Goal: Task Accomplishment & Management: Use online tool/utility

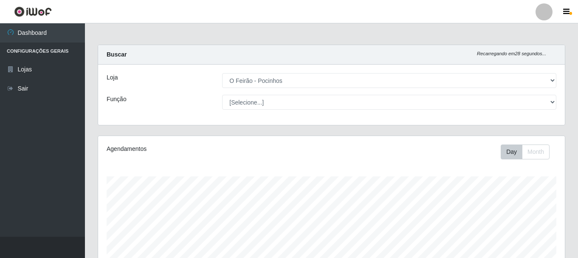
select select "190"
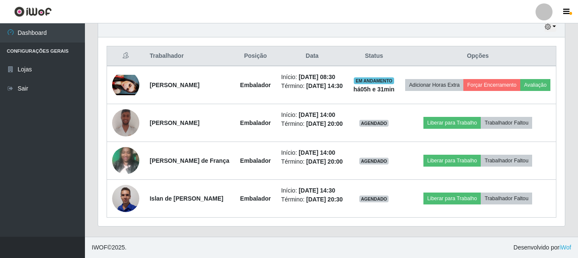
scroll to position [176, 467]
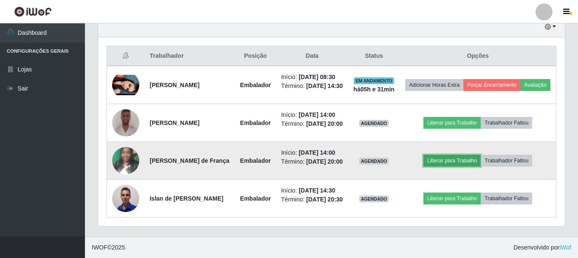
click at [440, 159] on button "Liberar para Trabalho" at bounding box center [452, 161] width 57 height 12
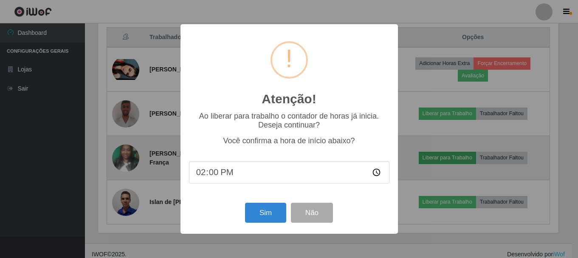
scroll to position [176, 463]
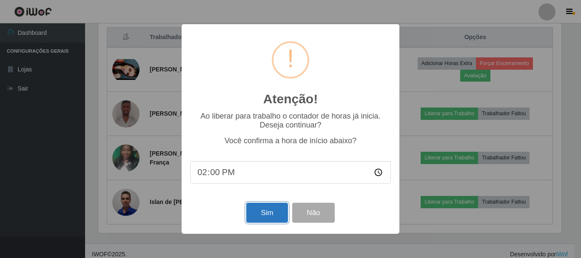
click at [269, 220] on button "Sim" at bounding box center [266, 213] width 41 height 20
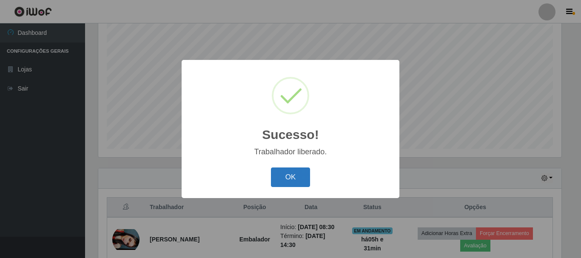
click at [291, 180] on button "OK" at bounding box center [291, 177] width 40 height 20
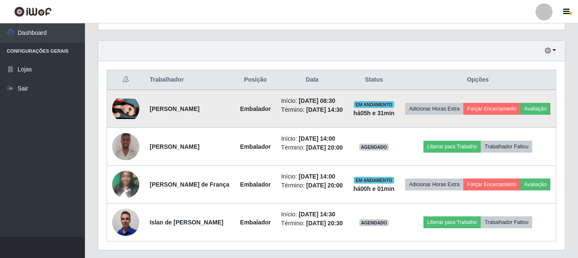
scroll to position [332, 0]
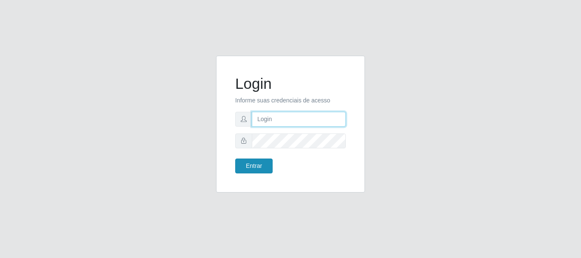
type input "[EMAIL_ADDRESS][DOMAIN_NAME]"
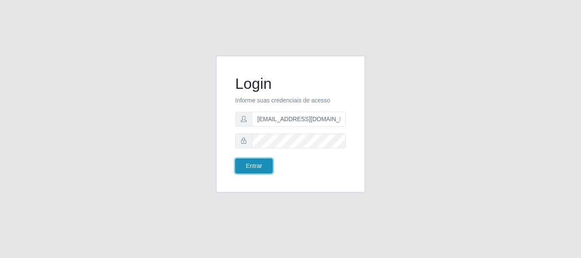
click at [250, 166] on button "Entrar" at bounding box center [253, 166] width 37 height 15
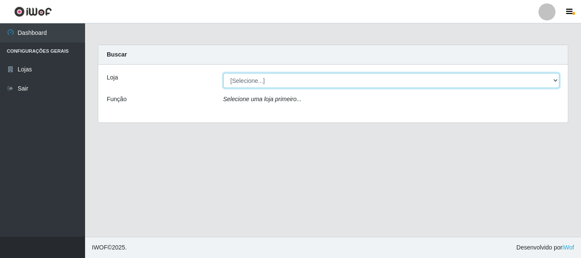
click at [251, 86] on select "[Selecione...] O Feirão - Pocinhos" at bounding box center [391, 80] width 336 height 15
click at [261, 81] on select "[Selecione...] O Feirão - Pocinhos" at bounding box center [391, 80] width 336 height 15
click at [307, 77] on select "[Selecione...] O Feirão - Pocinhos" at bounding box center [391, 80] width 336 height 15
select select "190"
click at [223, 73] on select "[Selecione...] O Feirão - Pocinhos" at bounding box center [391, 80] width 336 height 15
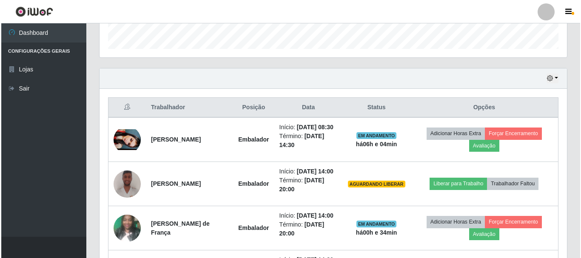
scroll to position [298, 0]
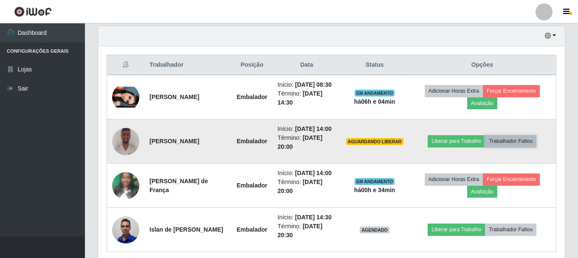
click at [502, 141] on button "Trabalhador Faltou" at bounding box center [510, 141] width 51 height 12
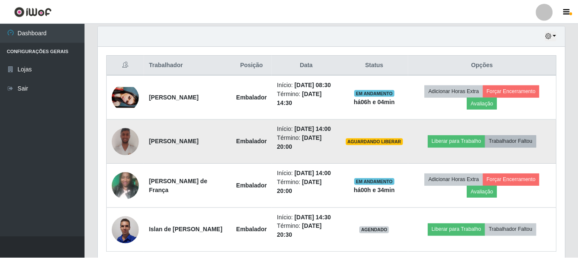
scroll to position [176, 463]
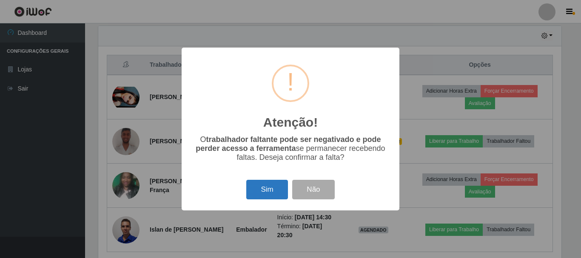
click at [279, 193] on button "Sim" at bounding box center [266, 190] width 41 height 20
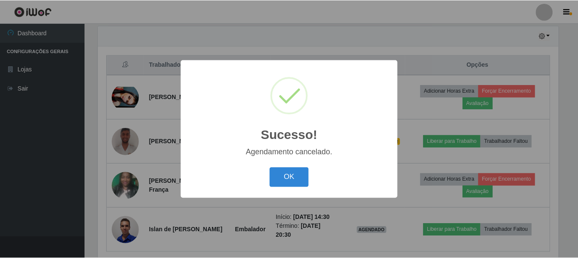
scroll to position [288, 0]
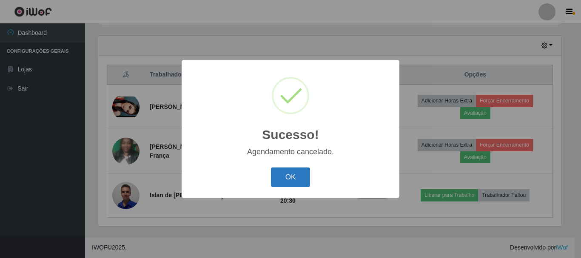
click at [289, 179] on button "OK" at bounding box center [291, 177] width 40 height 20
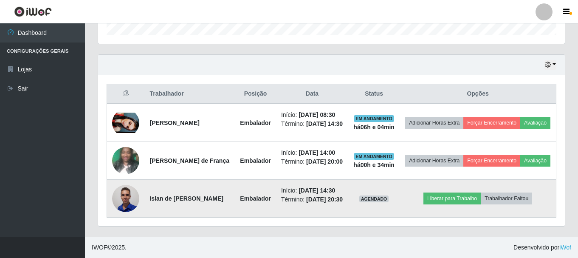
scroll to position [176, 467]
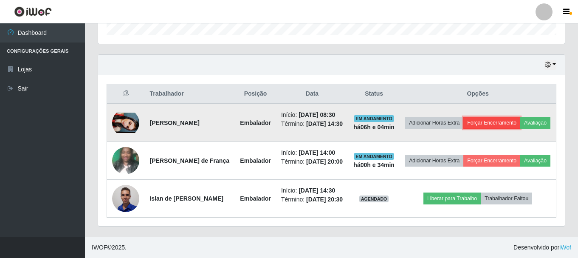
click at [495, 117] on button "Forçar Encerramento" at bounding box center [492, 123] width 57 height 12
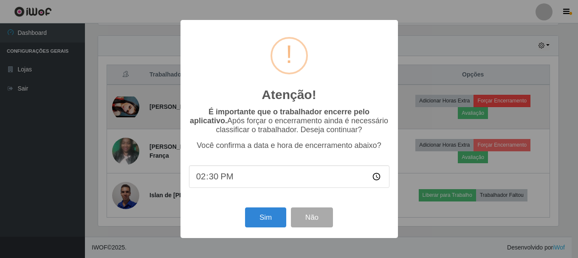
scroll to position [176, 463]
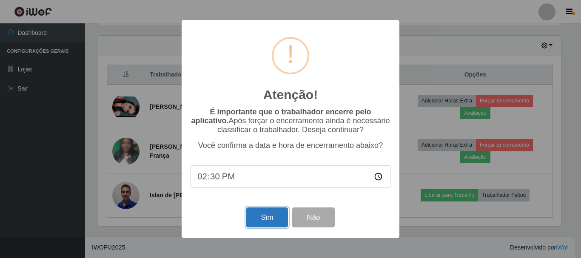
click at [279, 222] on button "Sim" at bounding box center [266, 217] width 41 height 20
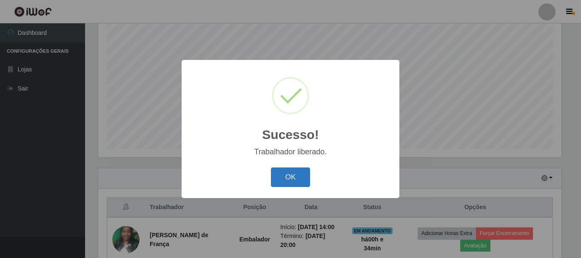
click at [280, 184] on button "OK" at bounding box center [291, 177] width 40 height 20
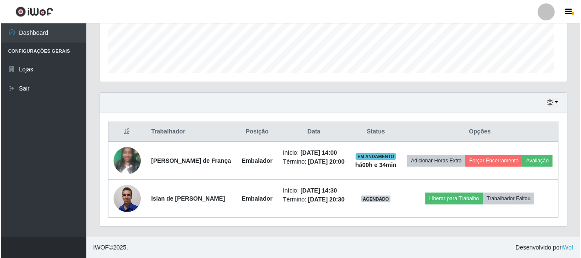
scroll to position [176, 467]
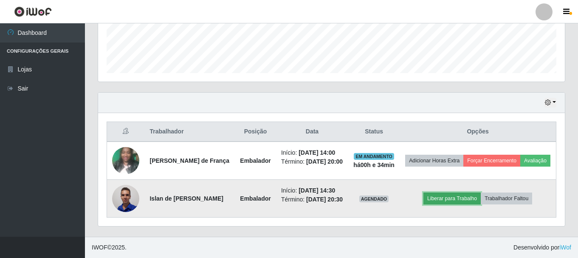
click at [446, 196] on button "Liberar para Trabalho" at bounding box center [452, 199] width 57 height 12
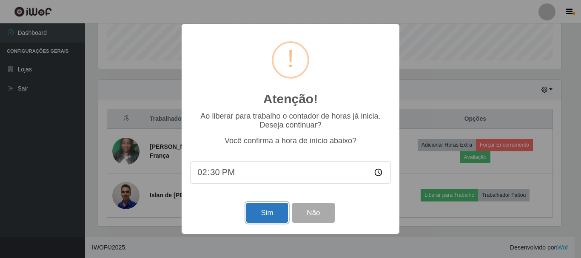
click at [258, 213] on button "Sim" at bounding box center [266, 213] width 41 height 20
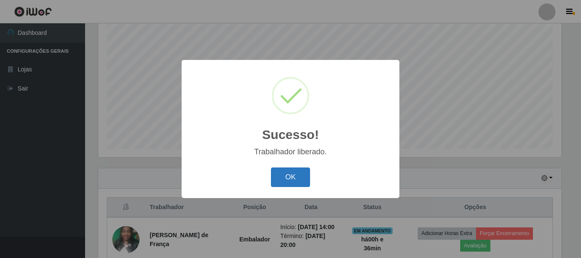
click at [299, 176] on button "OK" at bounding box center [291, 177] width 40 height 20
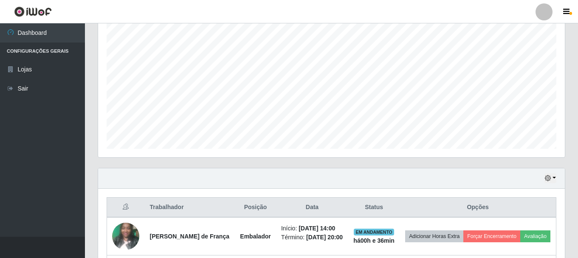
scroll to position [244, 0]
